Goal: Transaction & Acquisition: Purchase product/service

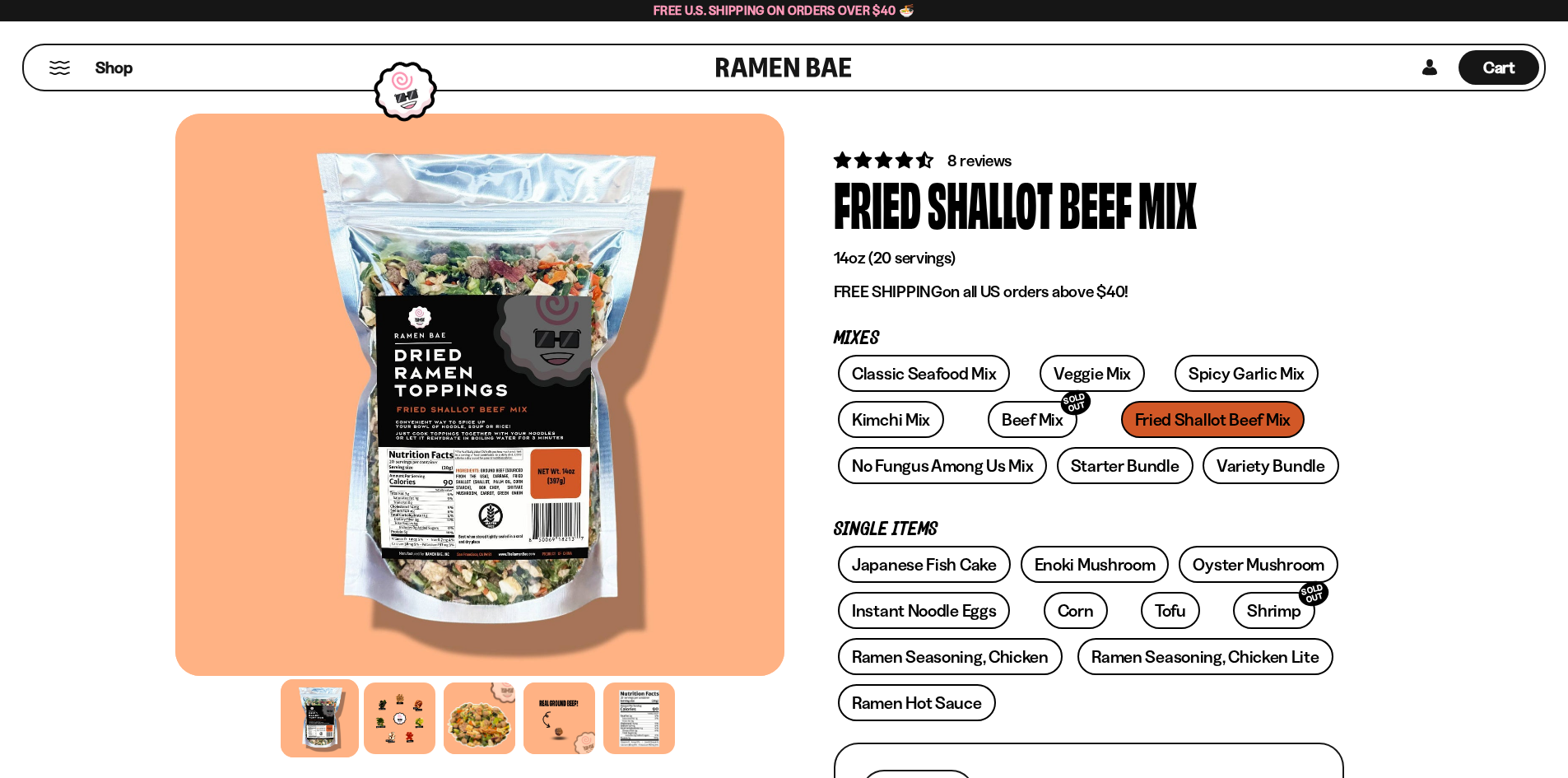
click at [66, 67] on button "Mobile Menu Trigger" at bounding box center [59, 68] width 22 height 14
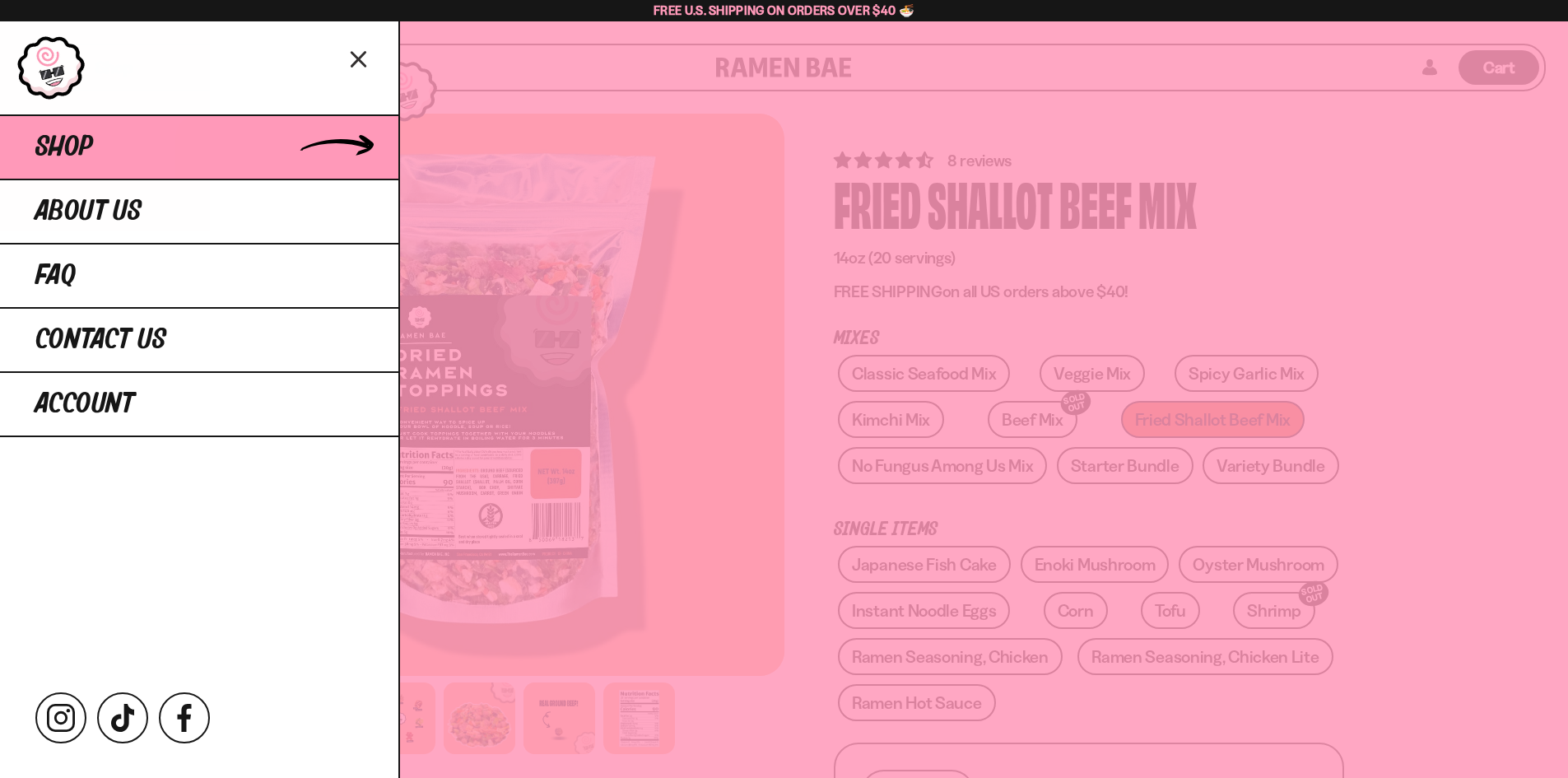
click at [133, 135] on link "Shop" at bounding box center [199, 146] width 399 height 64
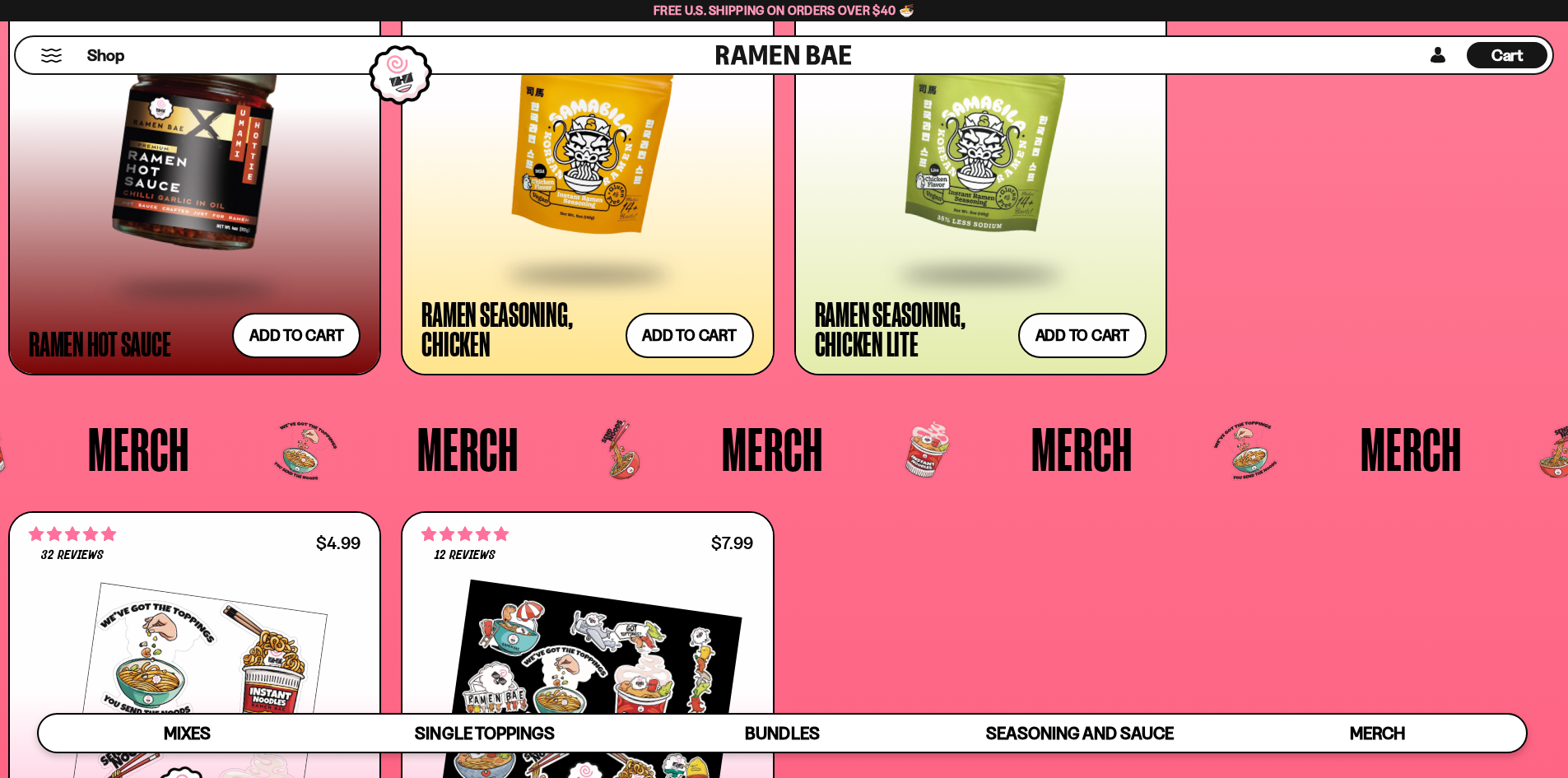
scroll to position [5048, 0]
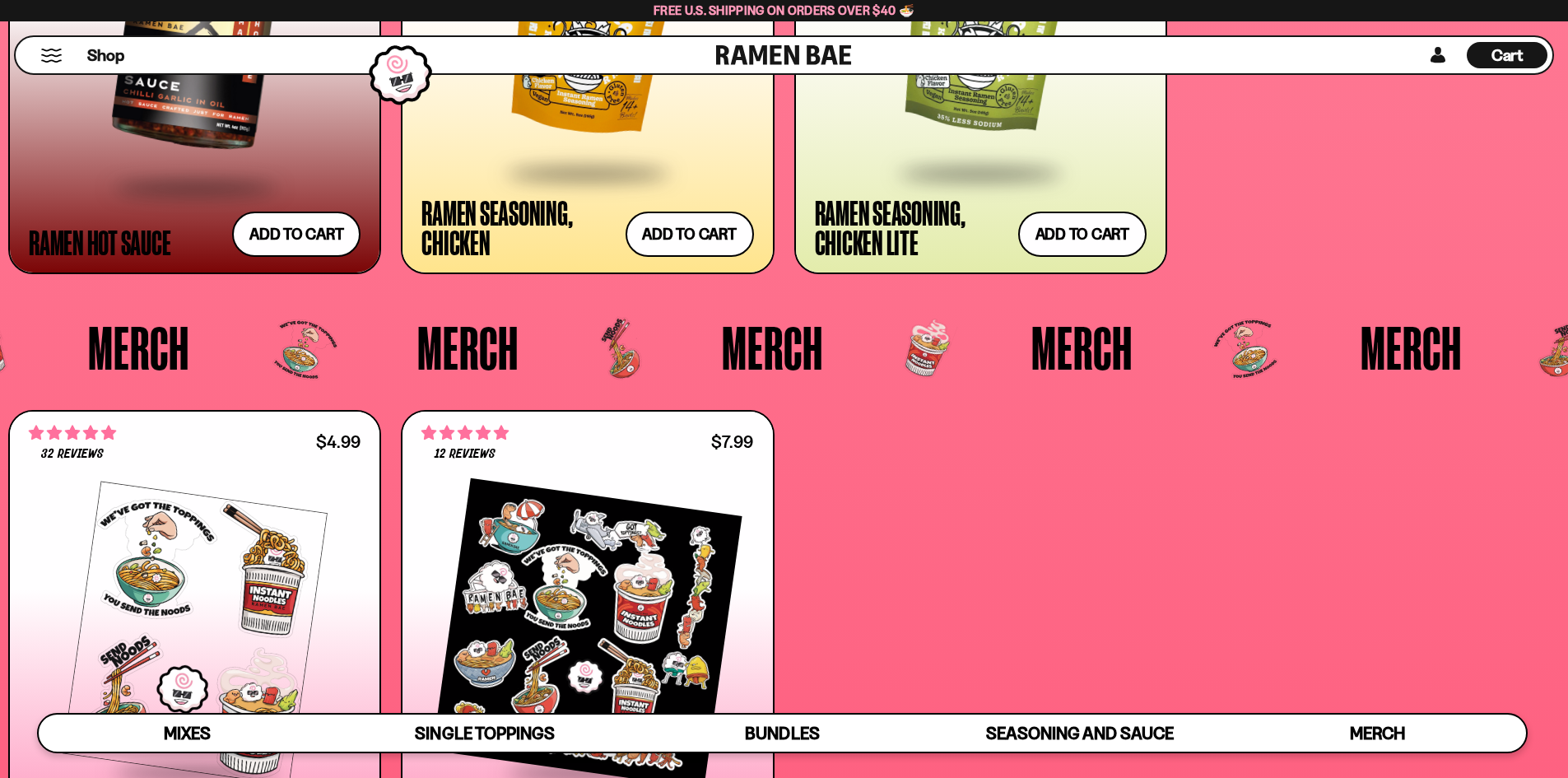
click at [1079, 359] on span "Merch" at bounding box center [1081, 348] width 101 height 61
click at [927, 164] on span at bounding box center [980, 174] width 201 height 57
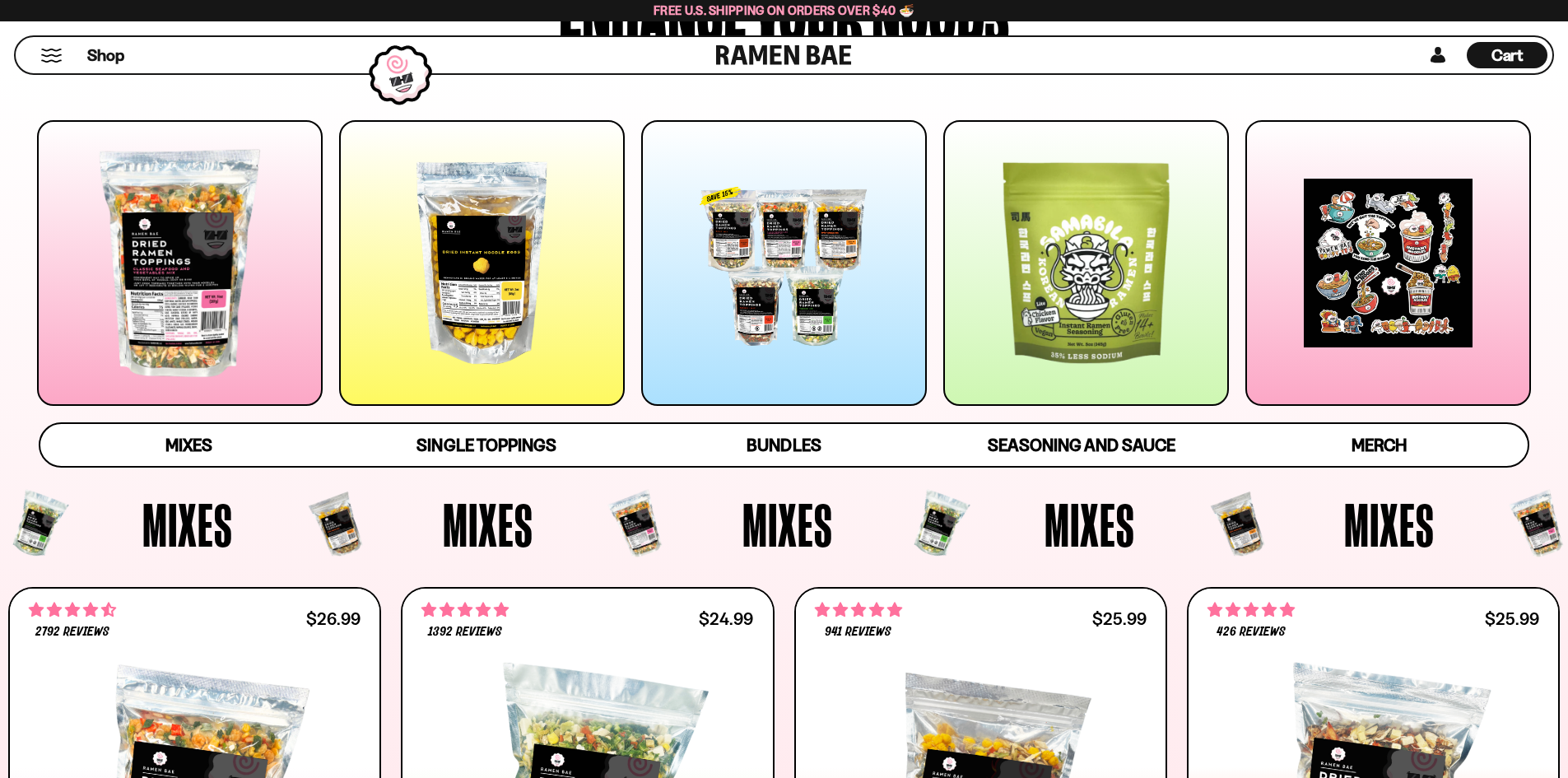
scroll to position [0, 0]
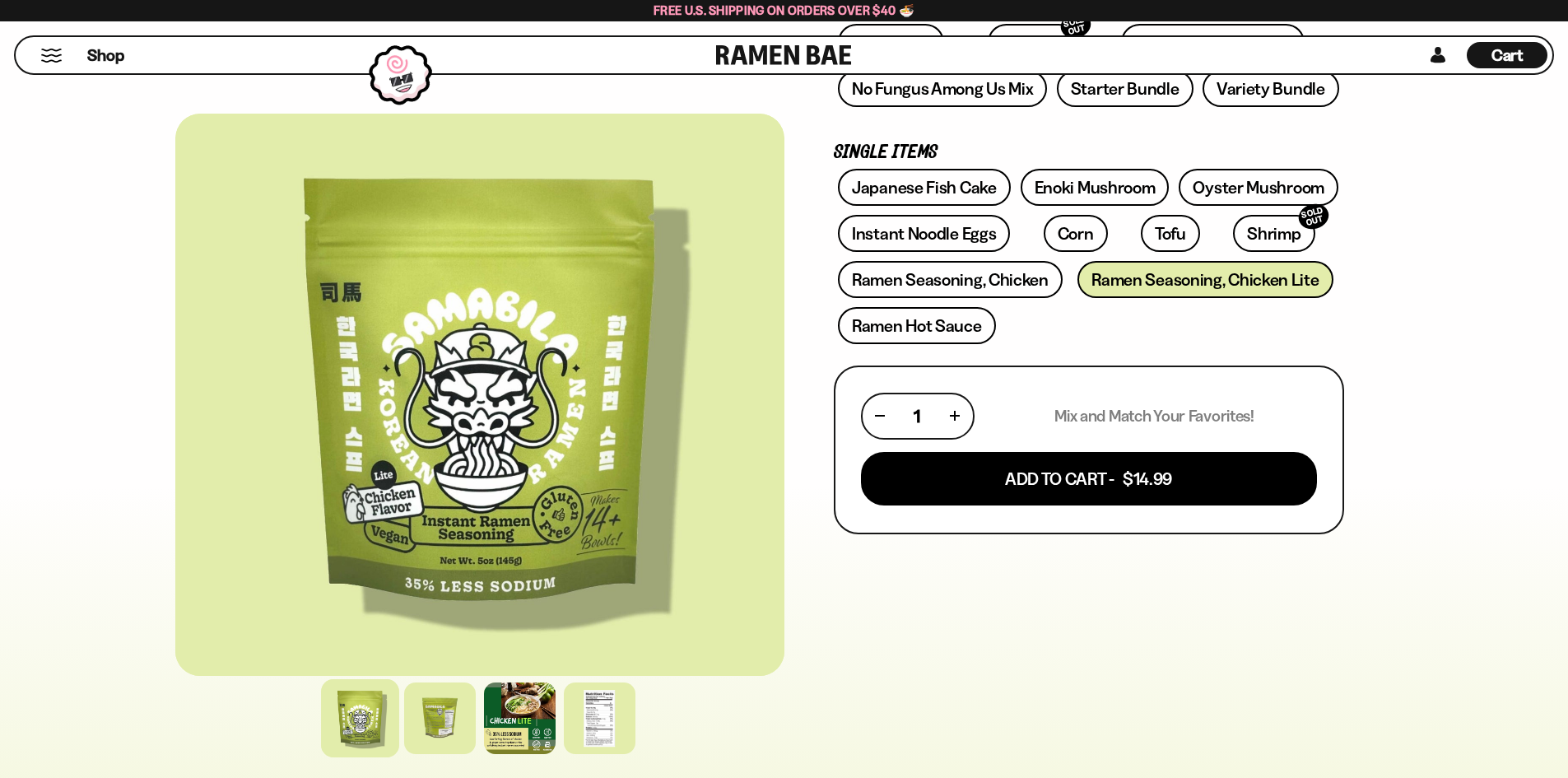
scroll to position [438, 0]
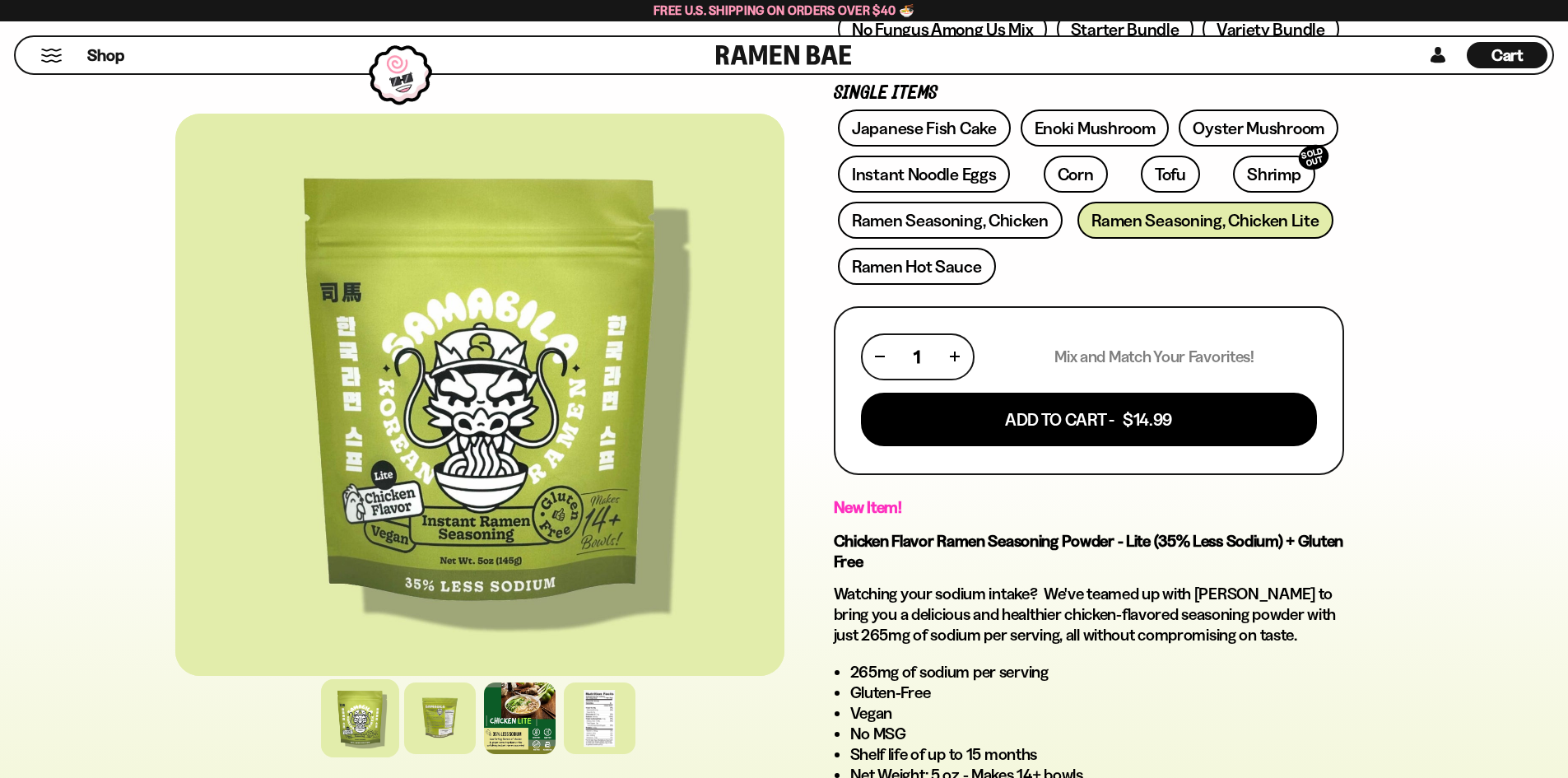
click at [571, 726] on div at bounding box center [599, 718] width 71 height 71
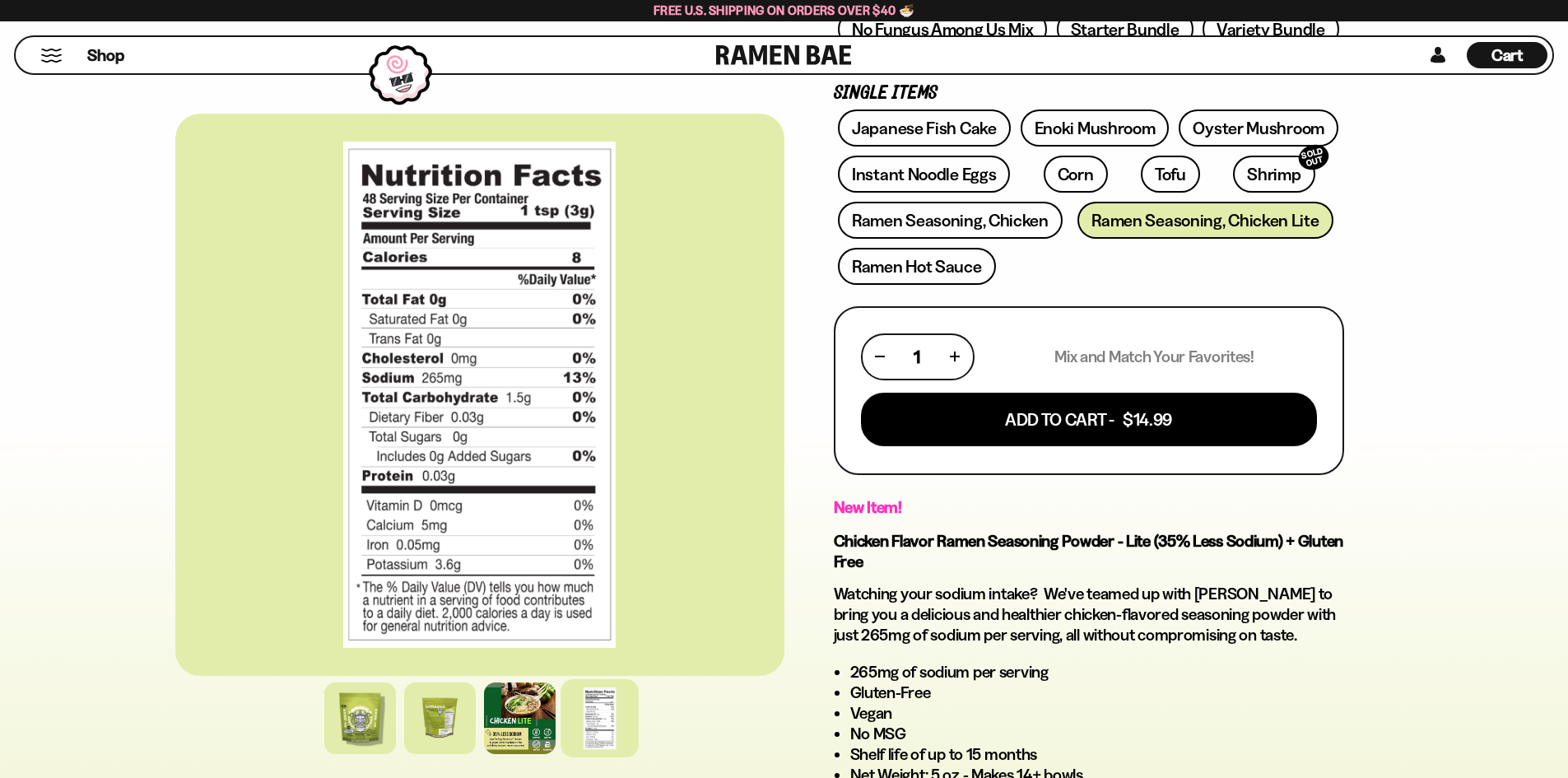
click at [475, 698] on div at bounding box center [480, 718] width 609 height 80
click at [556, 732] on div at bounding box center [480, 718] width 609 height 80
click at [507, 719] on div at bounding box center [519, 718] width 71 height 71
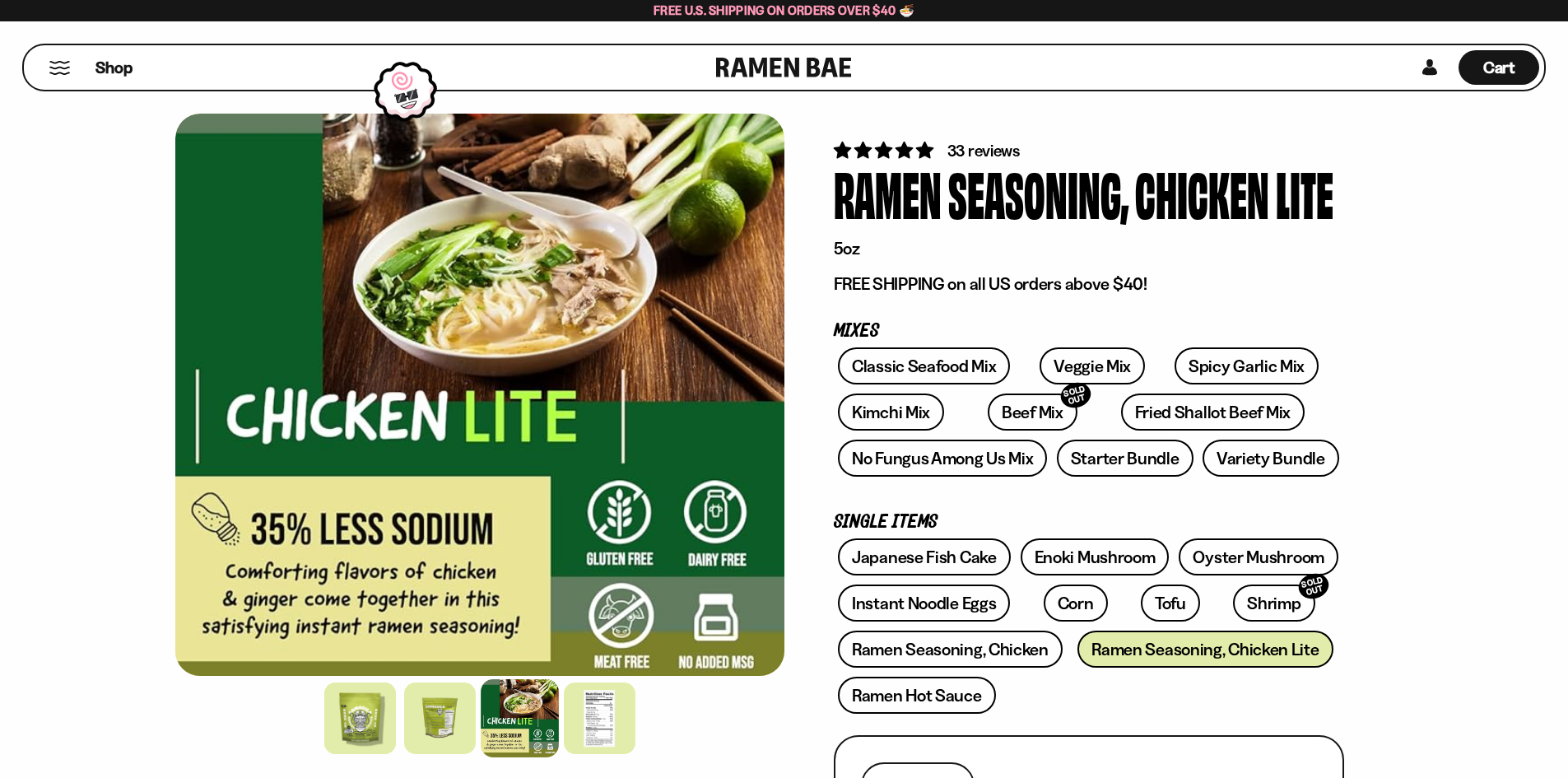
scroll to position [0, 0]
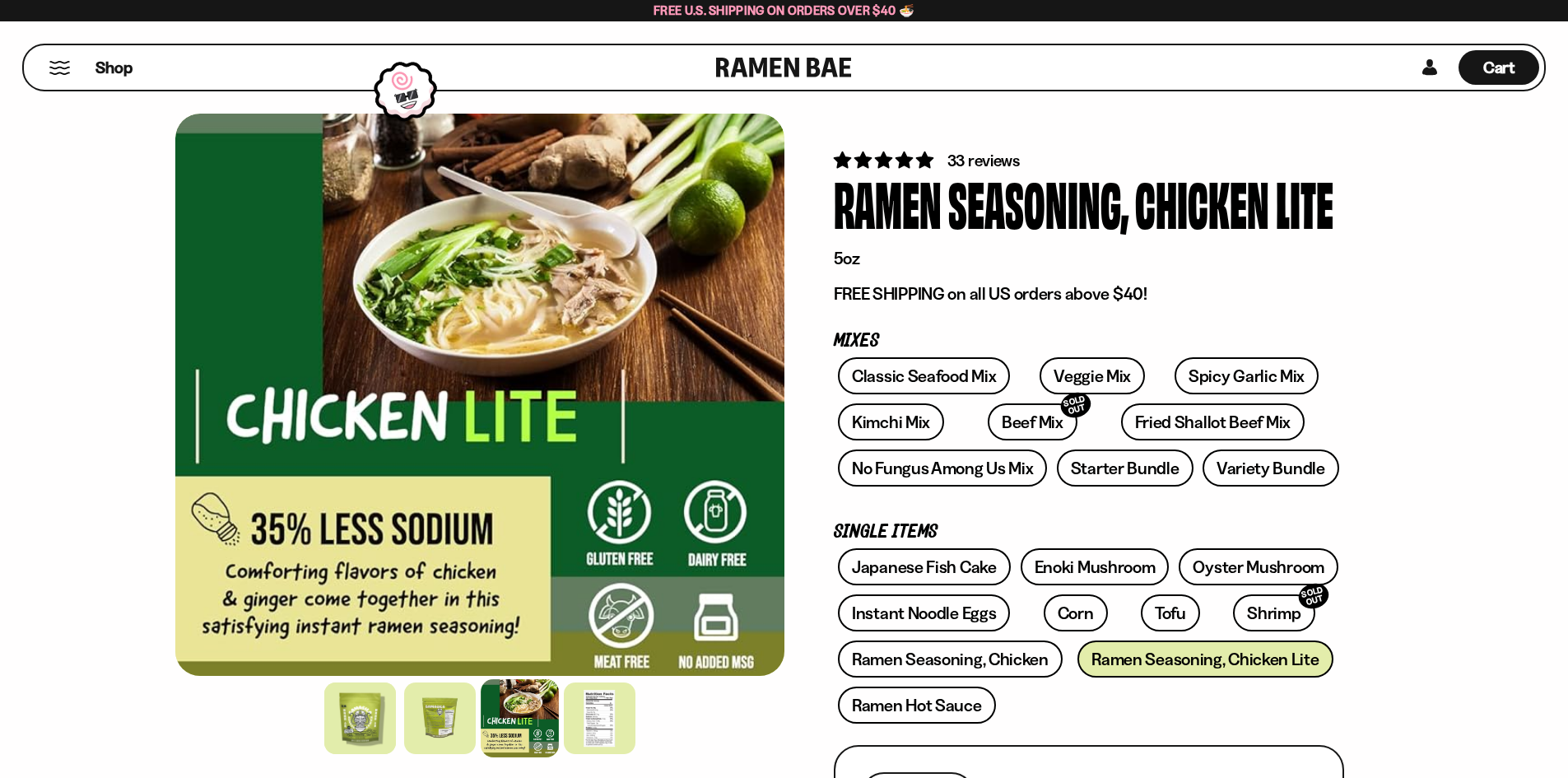
click at [590, 729] on div at bounding box center [599, 718] width 71 height 71
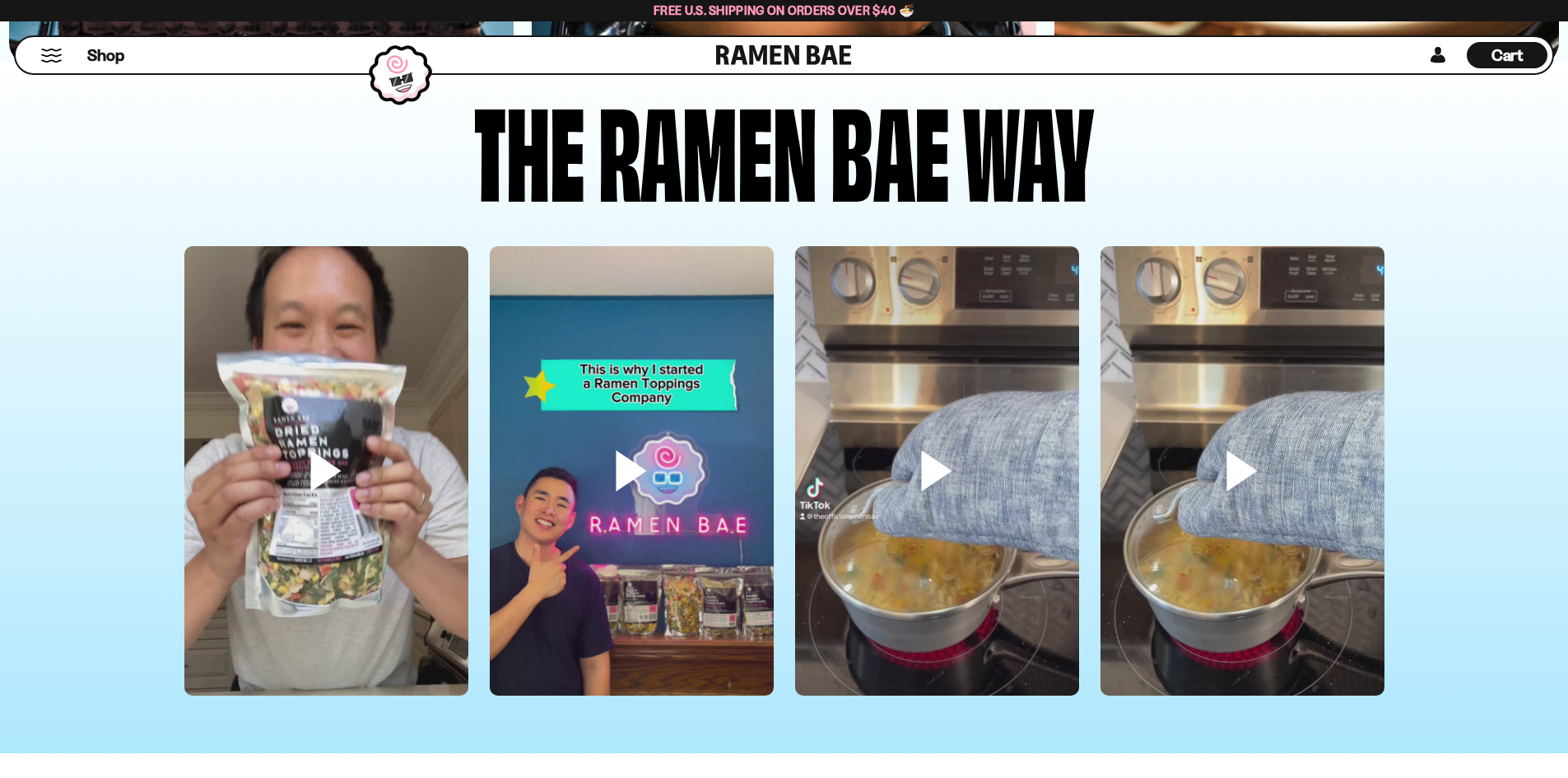
scroll to position [5048, 0]
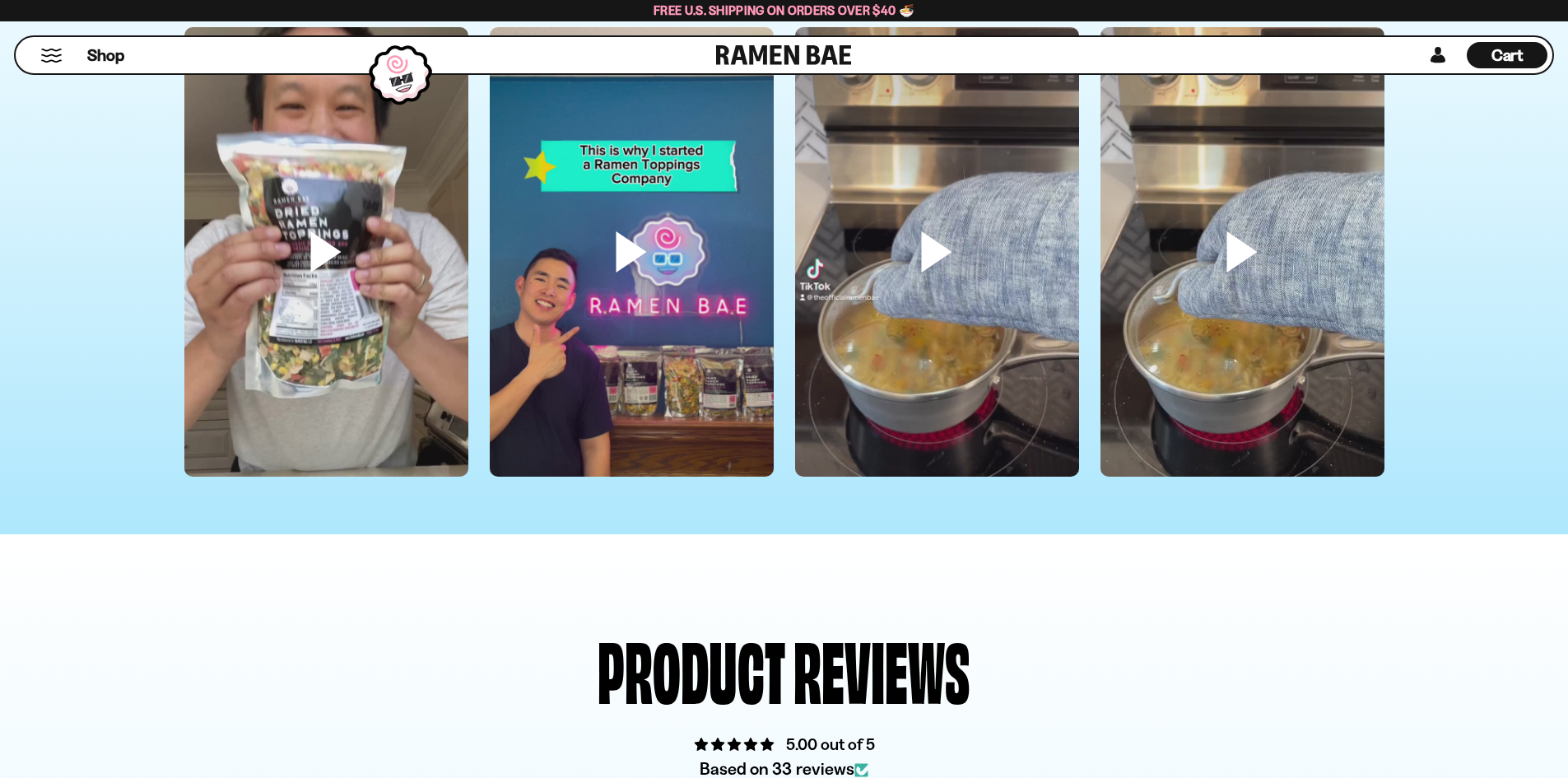
click at [334, 267] on video at bounding box center [326, 278] width 284 height 504
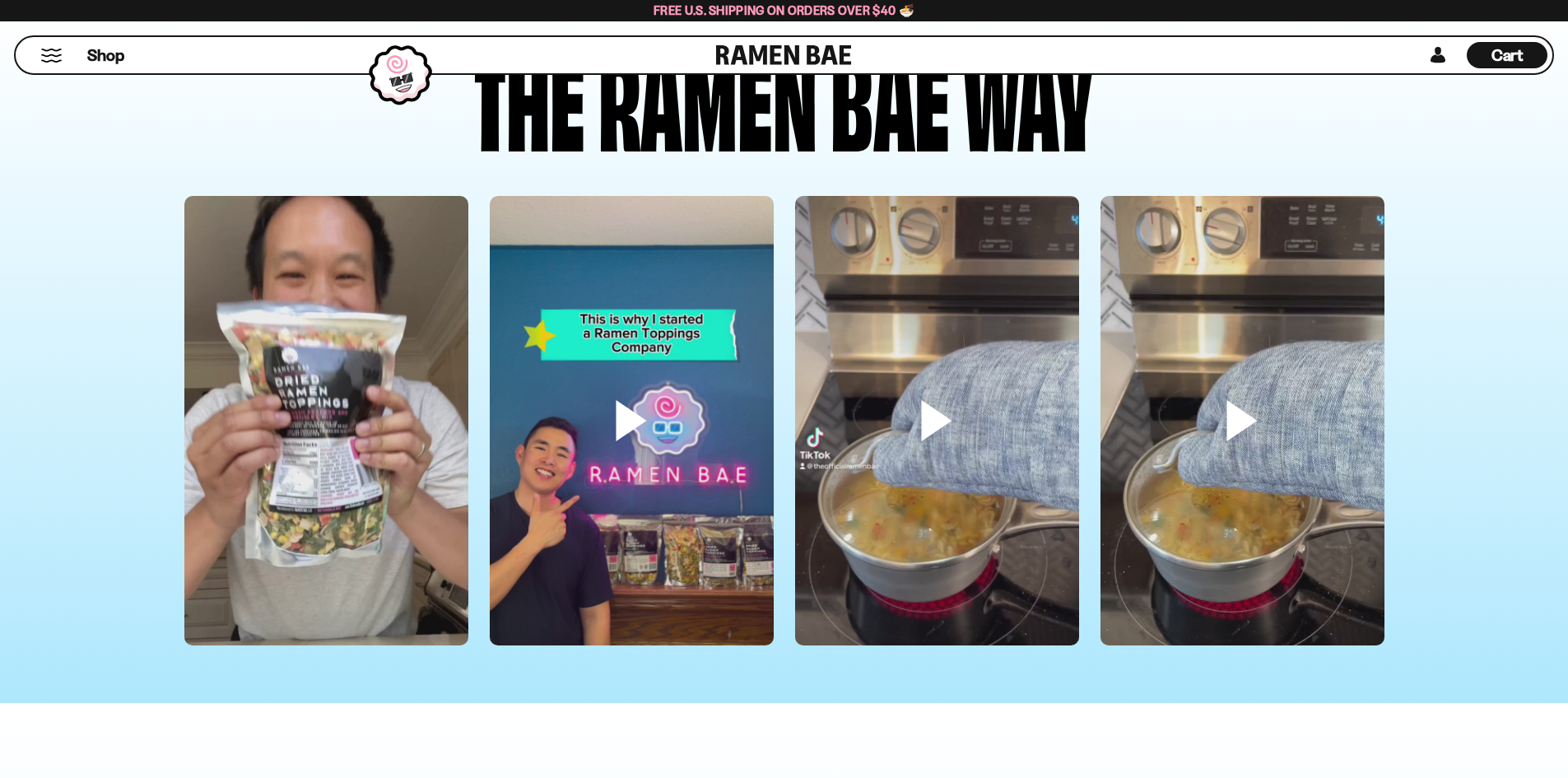
scroll to position [4830, 0]
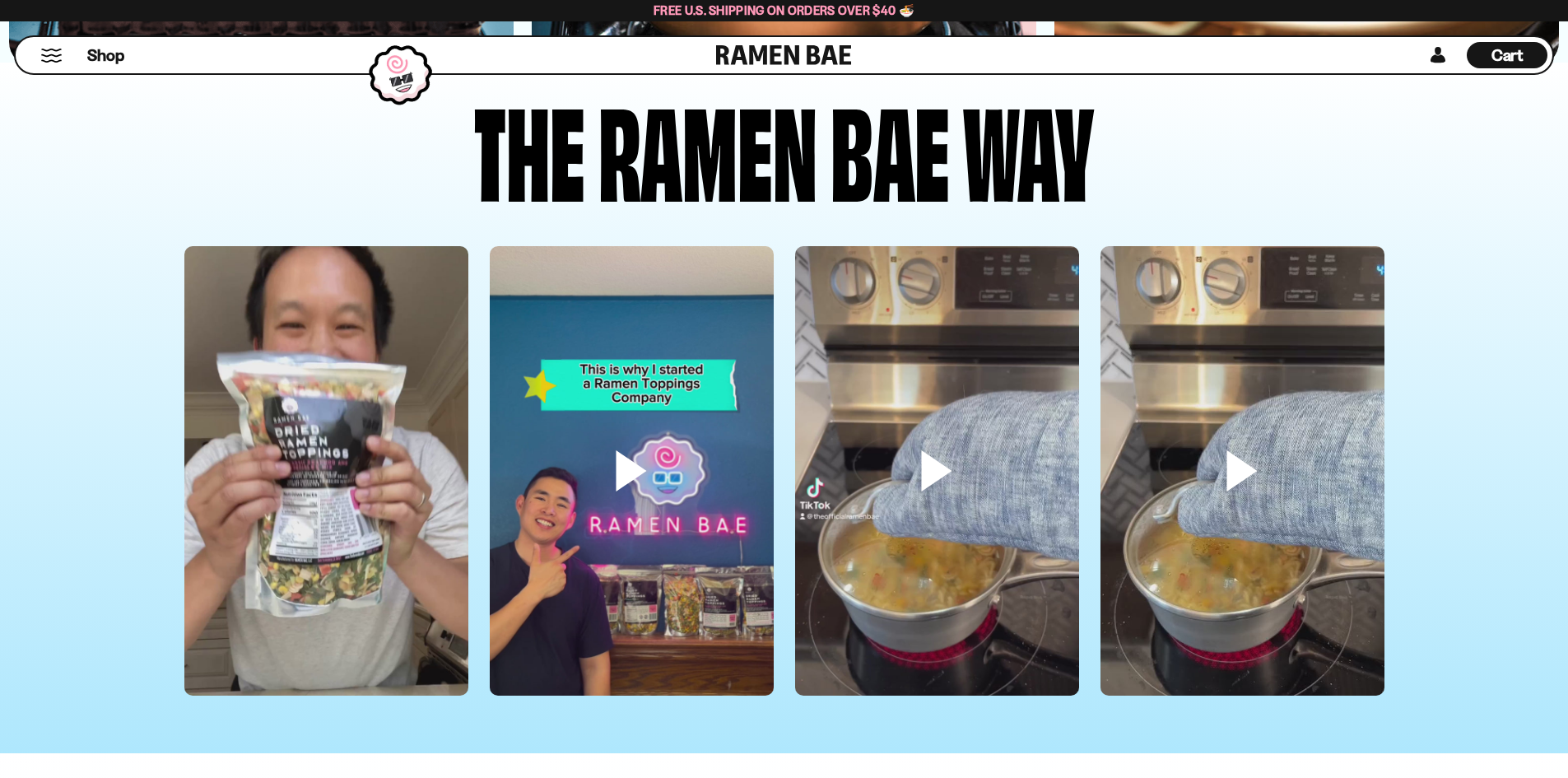
click at [284, 534] on video at bounding box center [326, 498] width 284 height 504
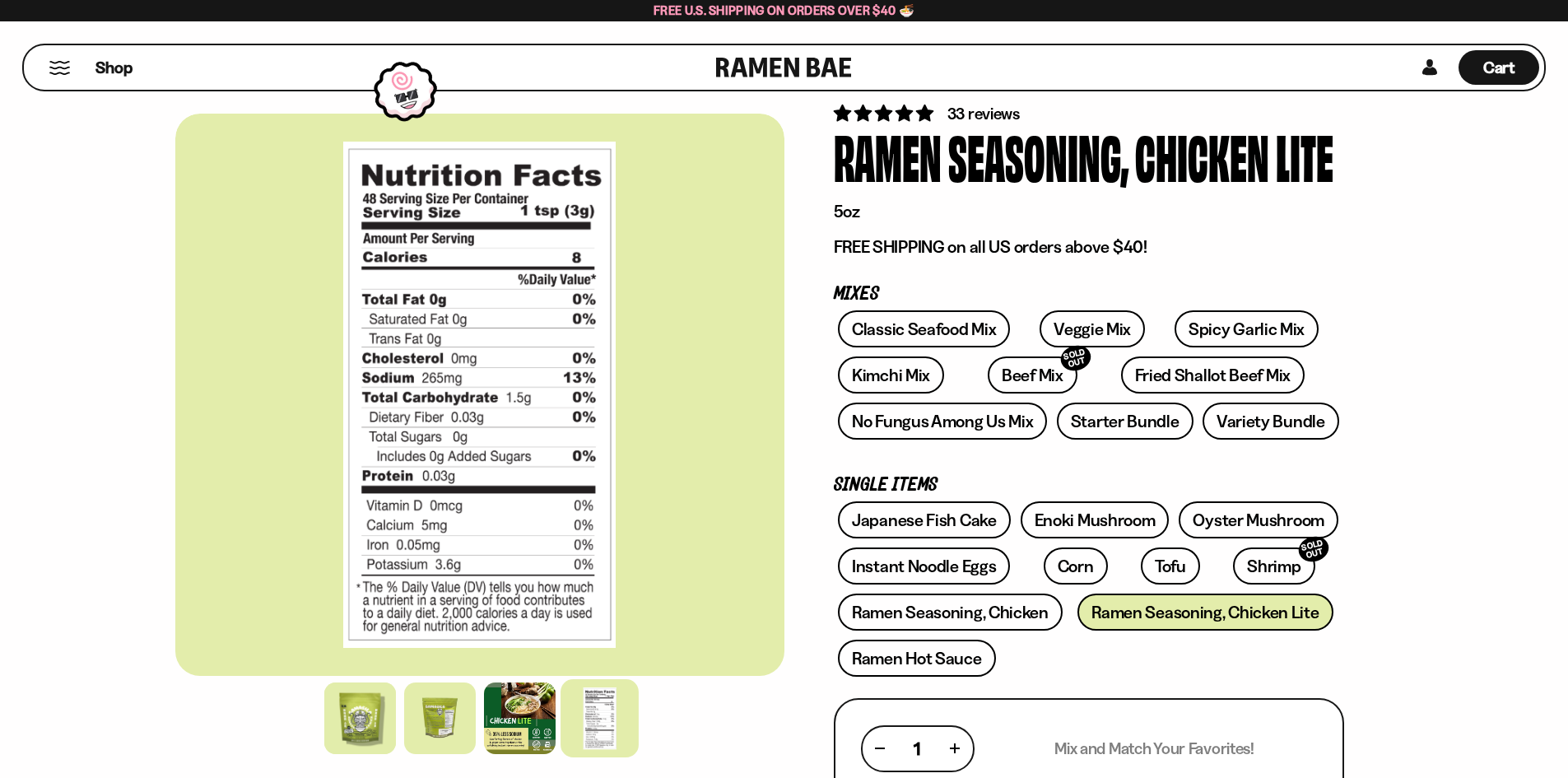
scroll to position [0, 0]
